Goal: Find specific page/section: Find specific page/section

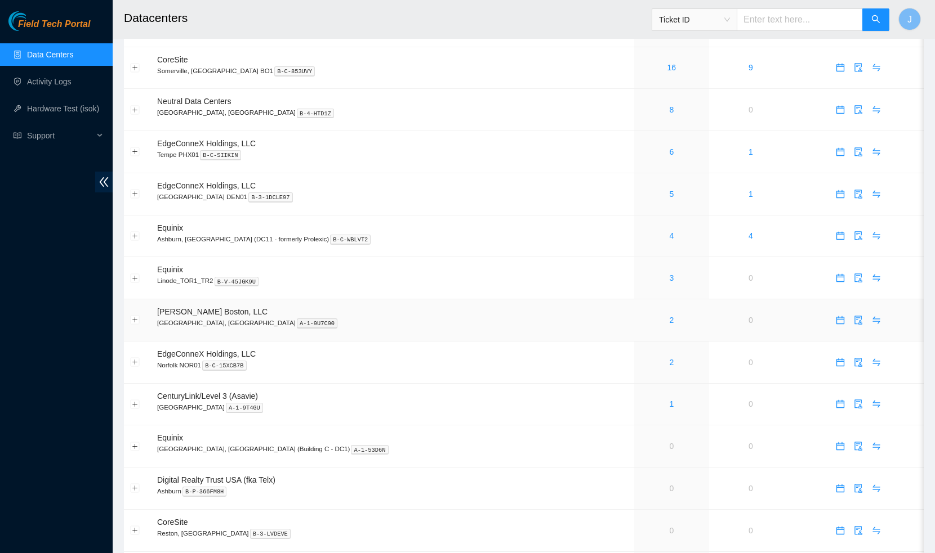
scroll to position [93, 0]
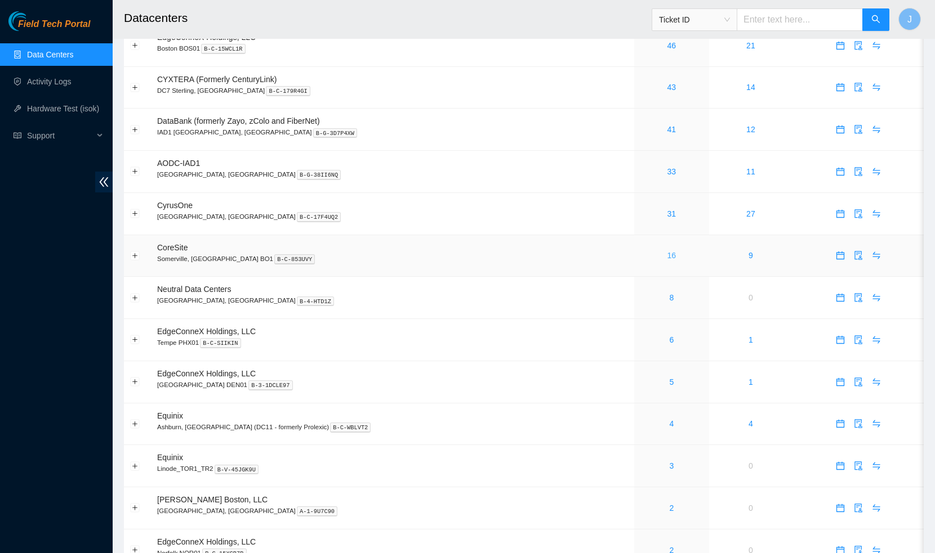
click at [667, 252] on link "16" at bounding box center [671, 255] width 9 height 9
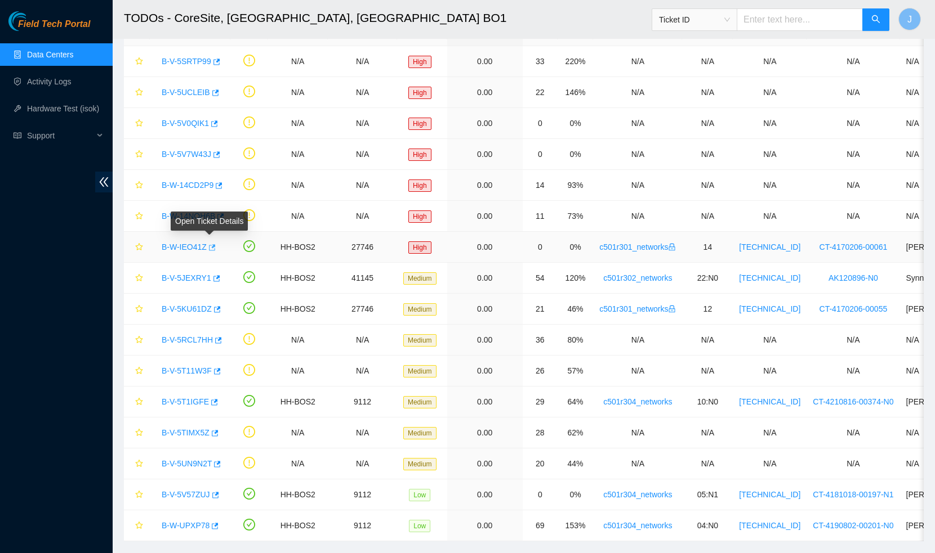
scroll to position [93, 0]
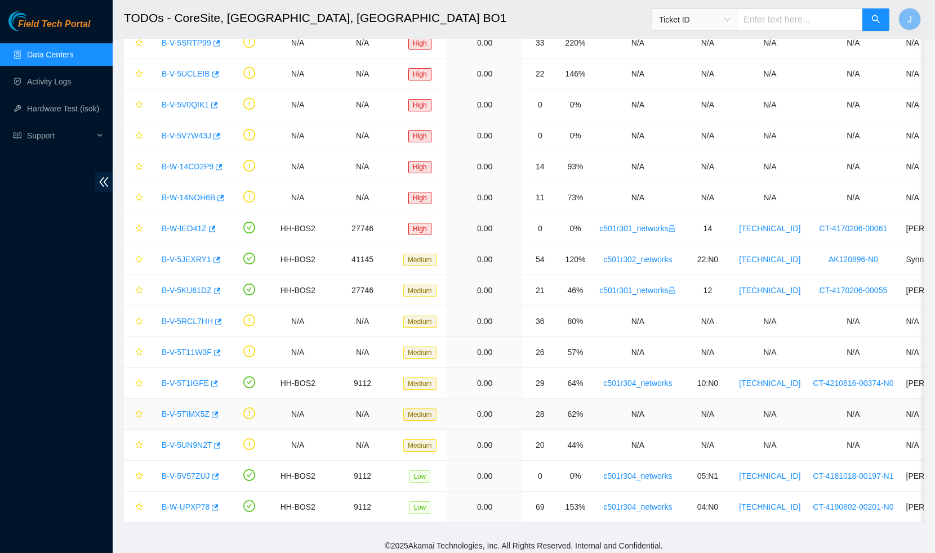
click at [173, 414] on link "B-V-5TIMX5Z" at bounding box center [186, 414] width 48 height 9
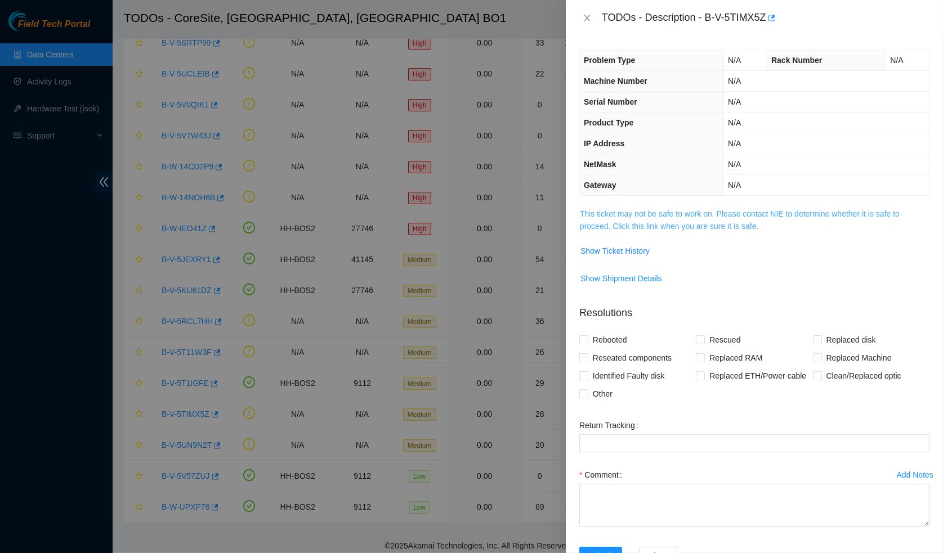
click at [650, 214] on link "This ticket may not be safe to work on. Please contact NIE to determine whether…" at bounding box center [740, 219] width 320 height 21
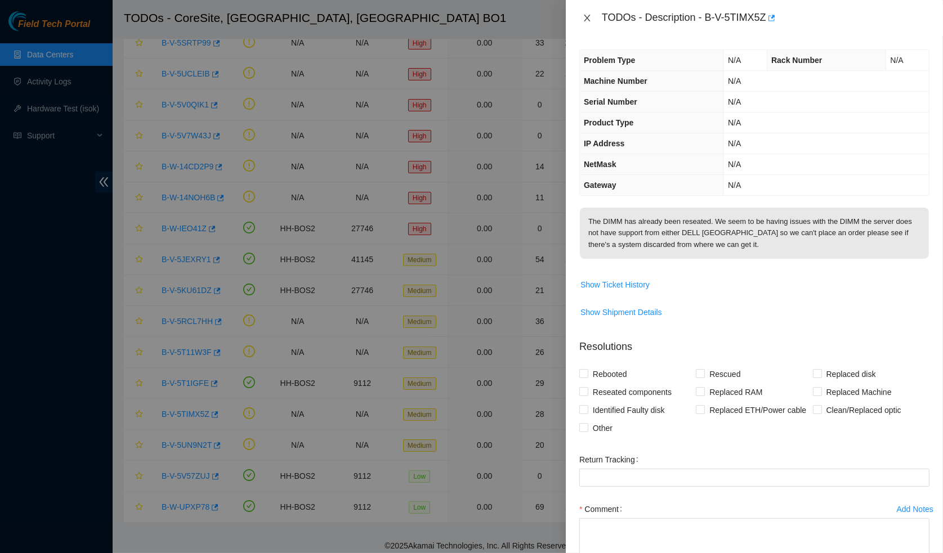
click at [583, 20] on icon "close" at bounding box center [587, 18] width 9 height 9
